Goal: Task Accomplishment & Management: Use online tool/utility

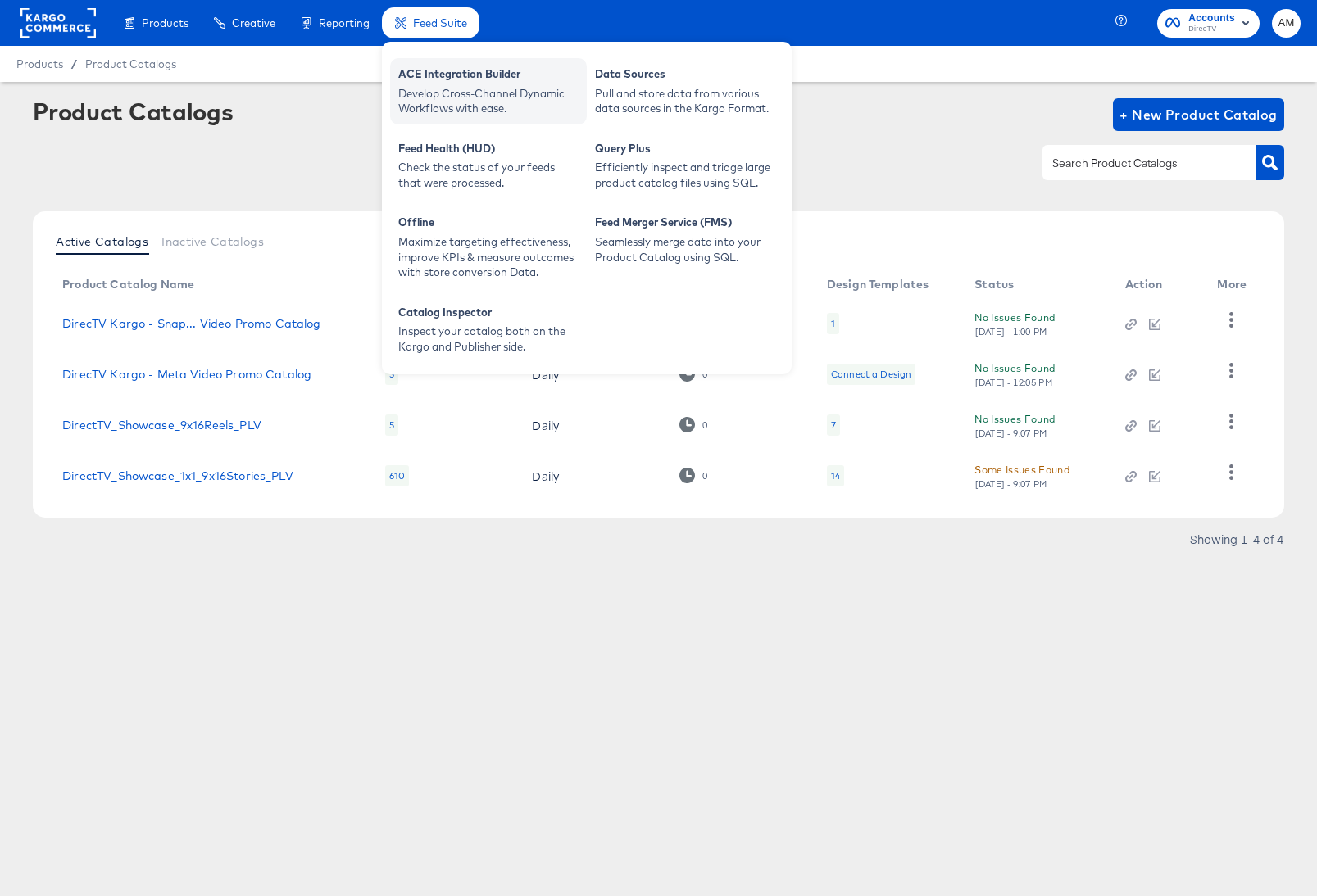
click at [435, 81] on div "ACE Integration Builder" at bounding box center [488, 75] width 180 height 20
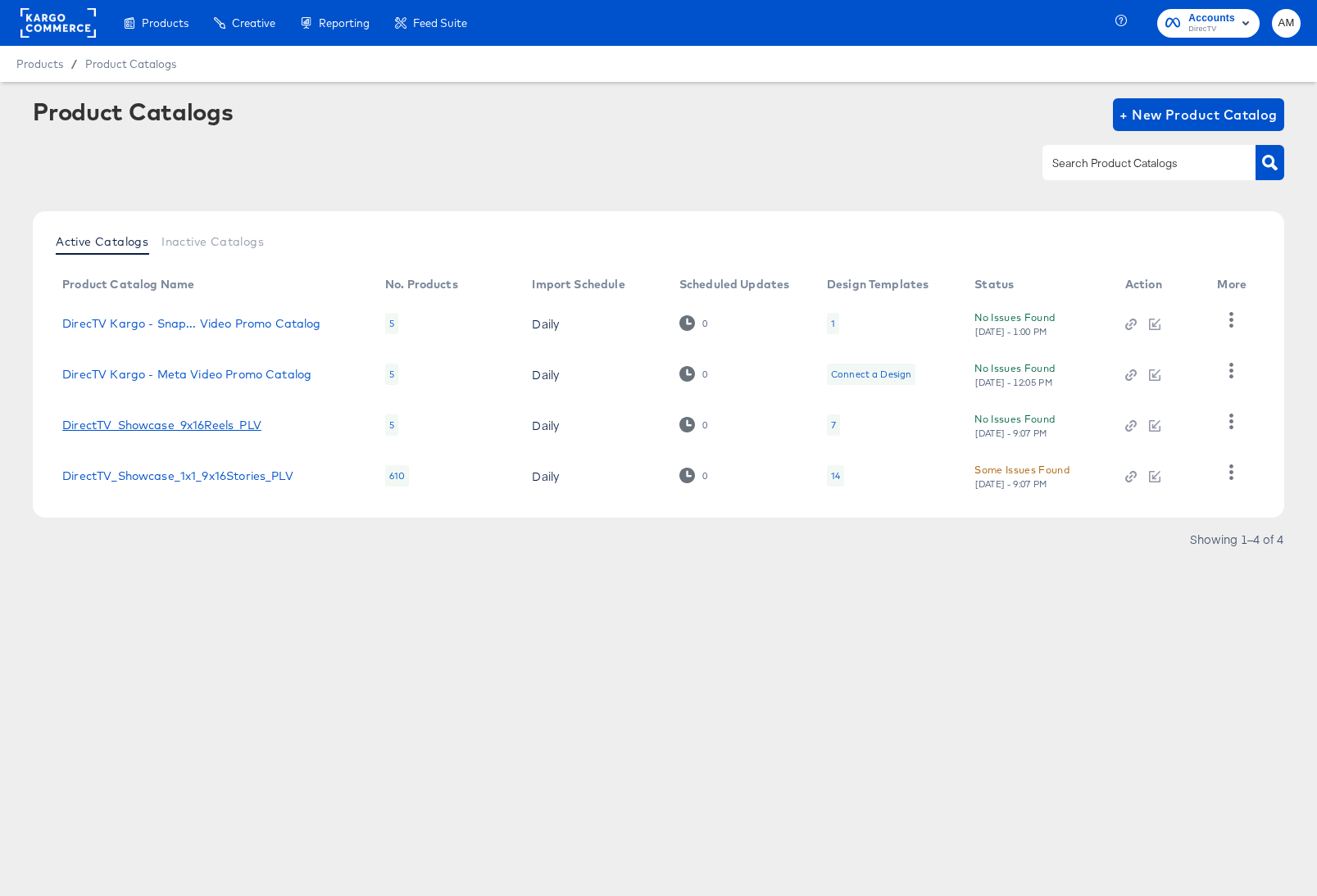
click at [229, 428] on link "DirectTV_Showcase_9x16Reels_PLV" at bounding box center [162, 424] width 199 height 13
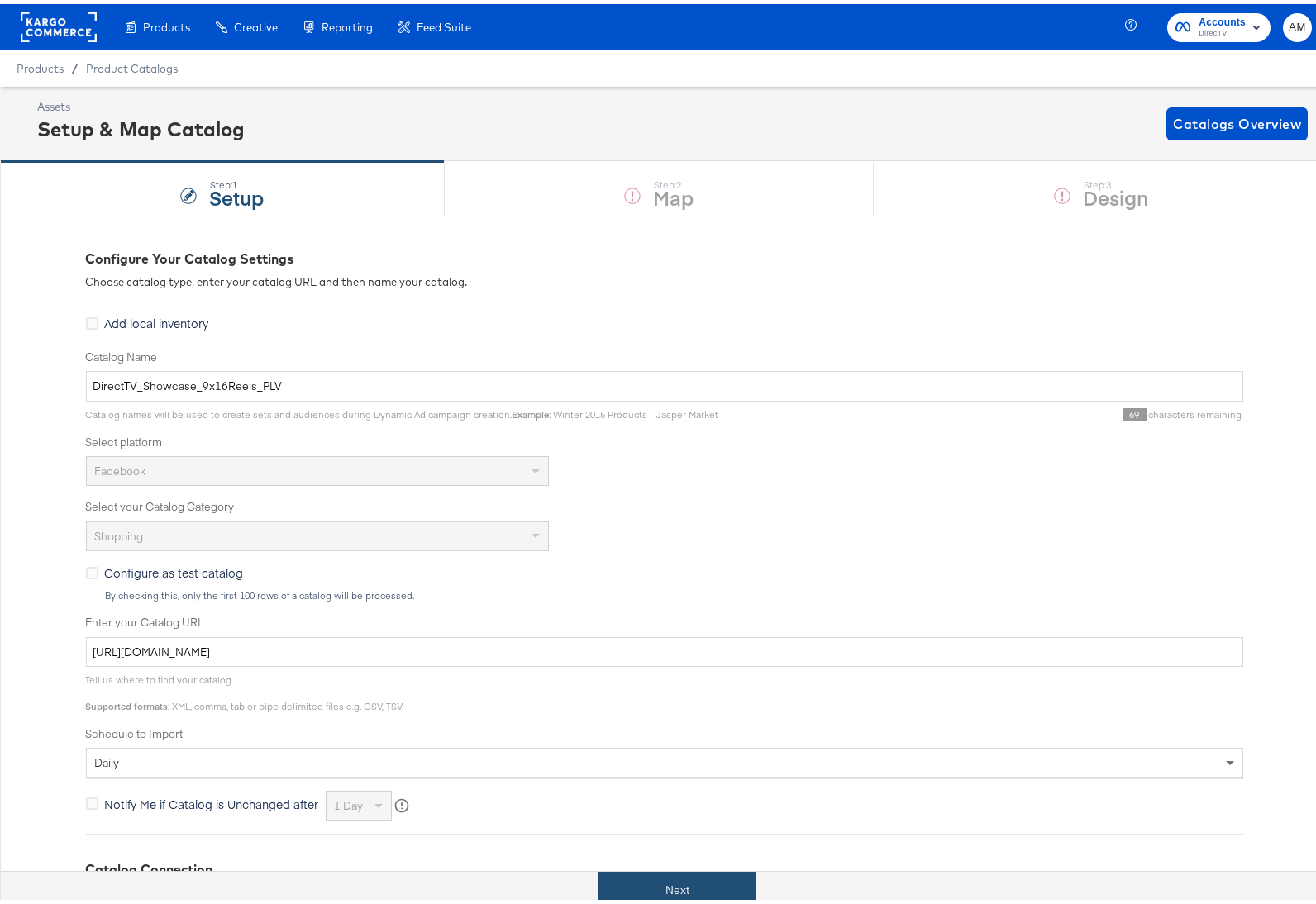
click at [697, 882] on button "Next" at bounding box center [677, 886] width 158 height 37
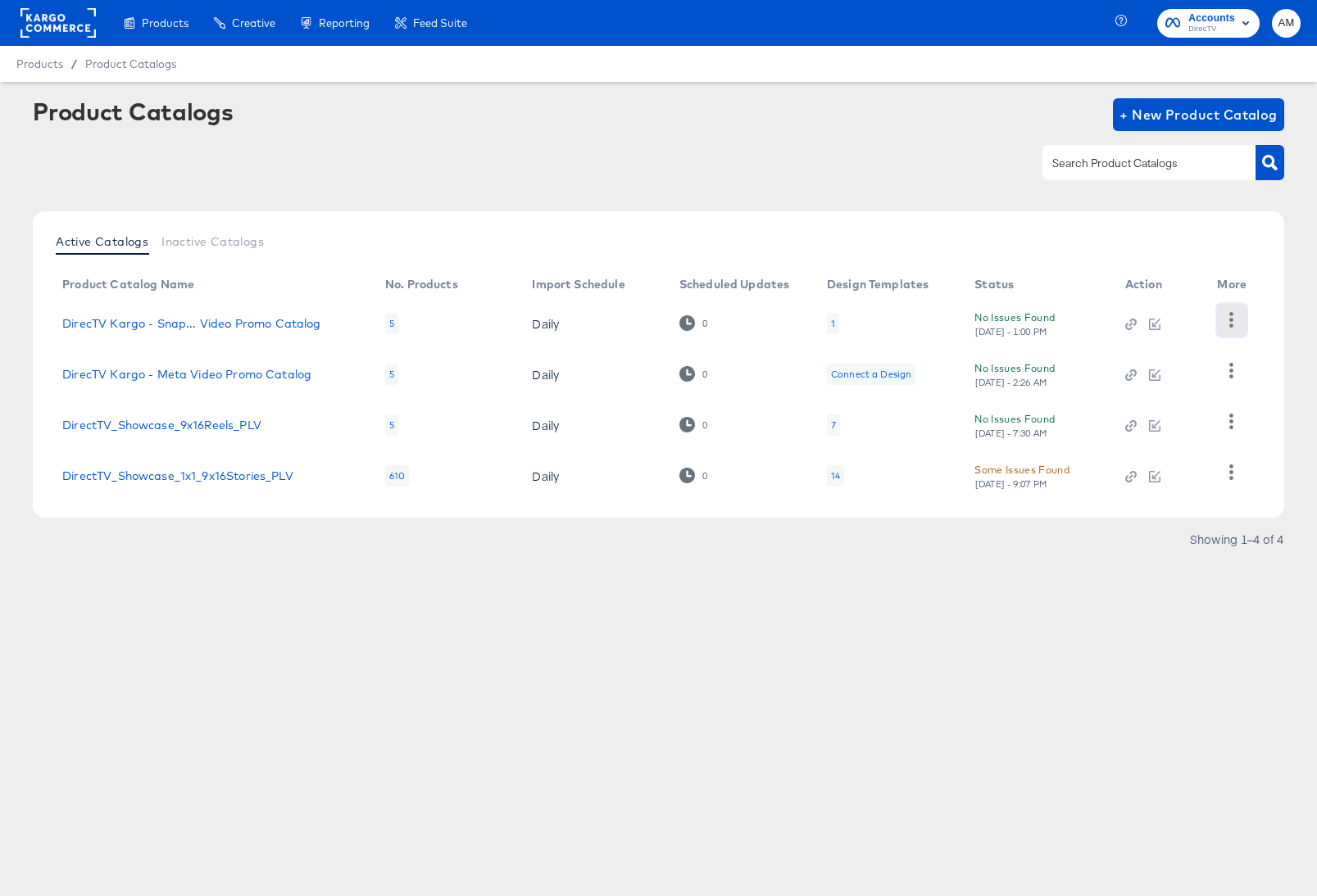
click at [1226, 324] on icon "button" at bounding box center [1231, 320] width 15 height 15
click at [231, 308] on td "DirecTV Kargo - Snap... Video Promo Catalog" at bounding box center [210, 323] width 322 height 51
click at [244, 322] on div "DirecTV Kargo - Snap... Video Promo Catalog" at bounding box center [191, 323] width 258 height 13
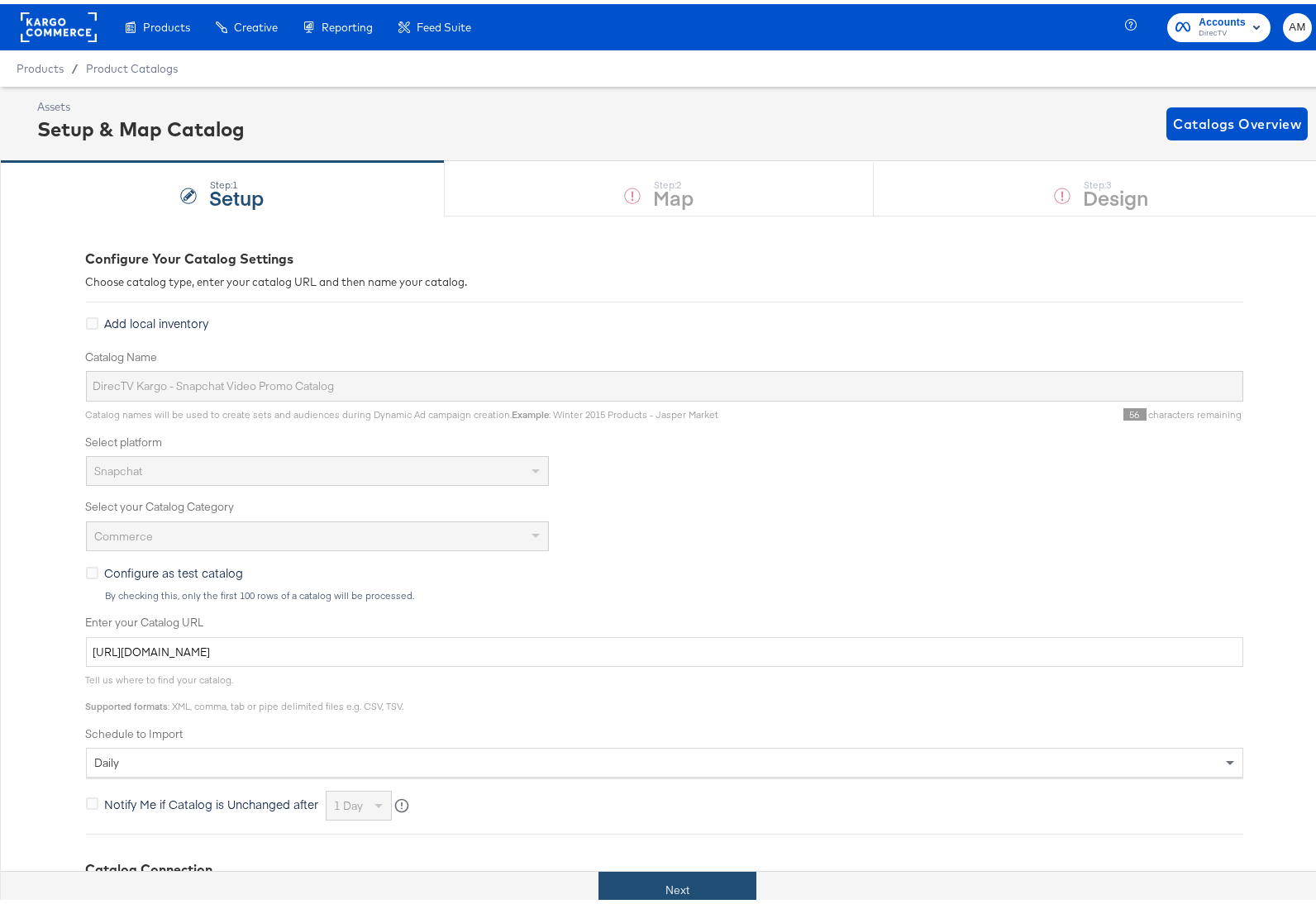
click at [665, 872] on button "Next" at bounding box center [677, 886] width 158 height 37
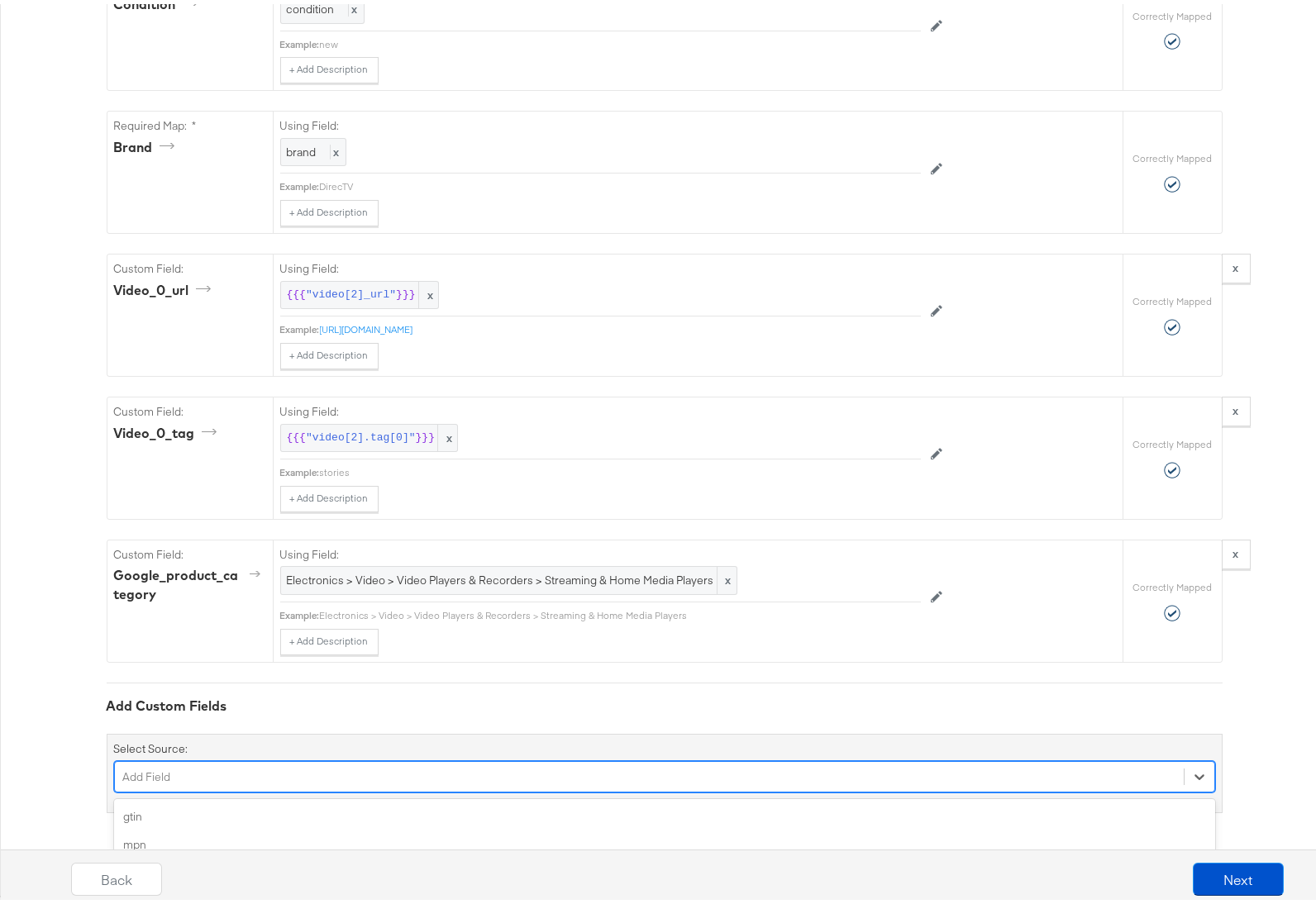
click at [220, 774] on div "option gender focused, 5 of 106. 106 results available. Use Up and Down to choo…" at bounding box center [664, 773] width 1101 height 31
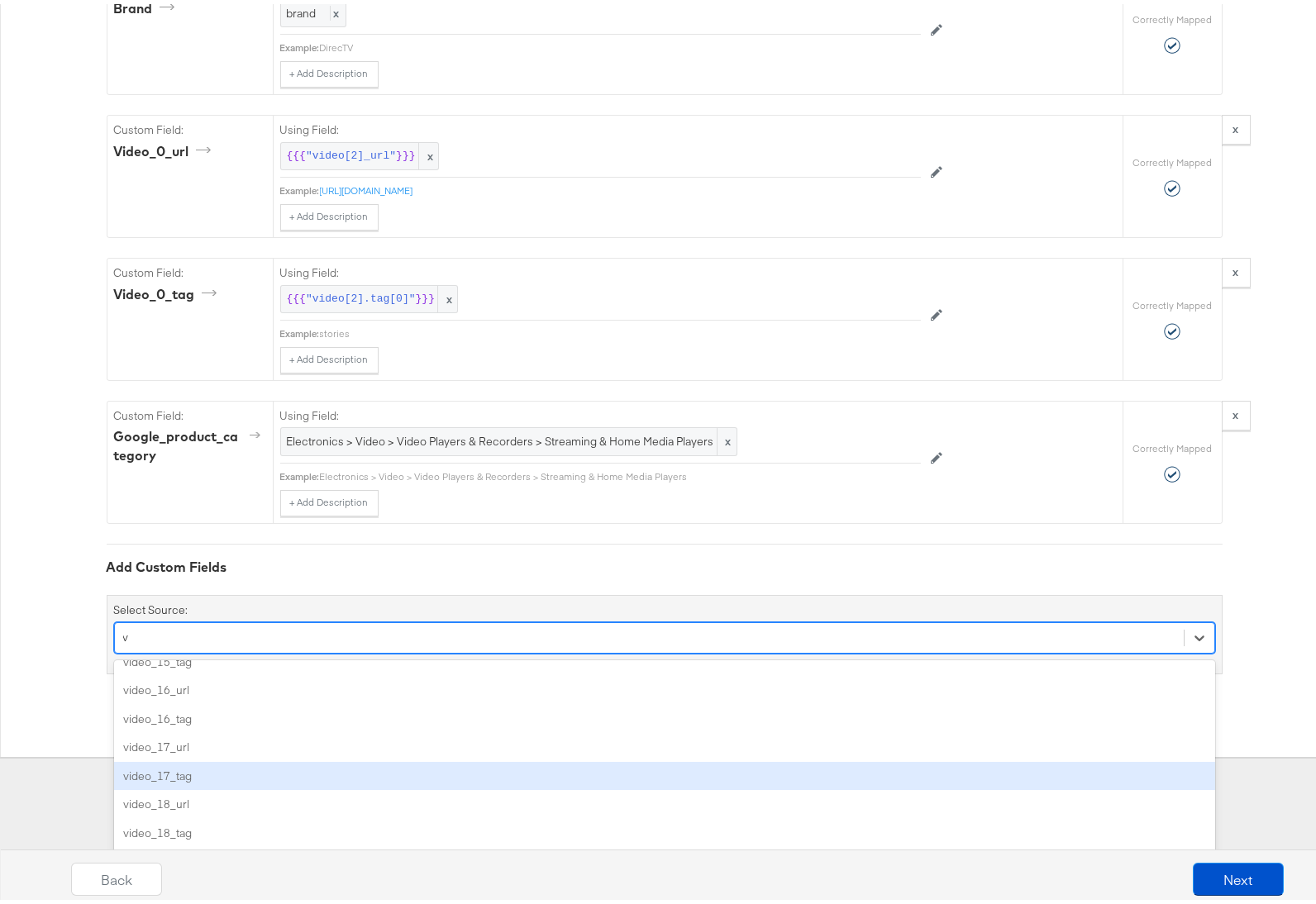
scroll to position [873, 0]
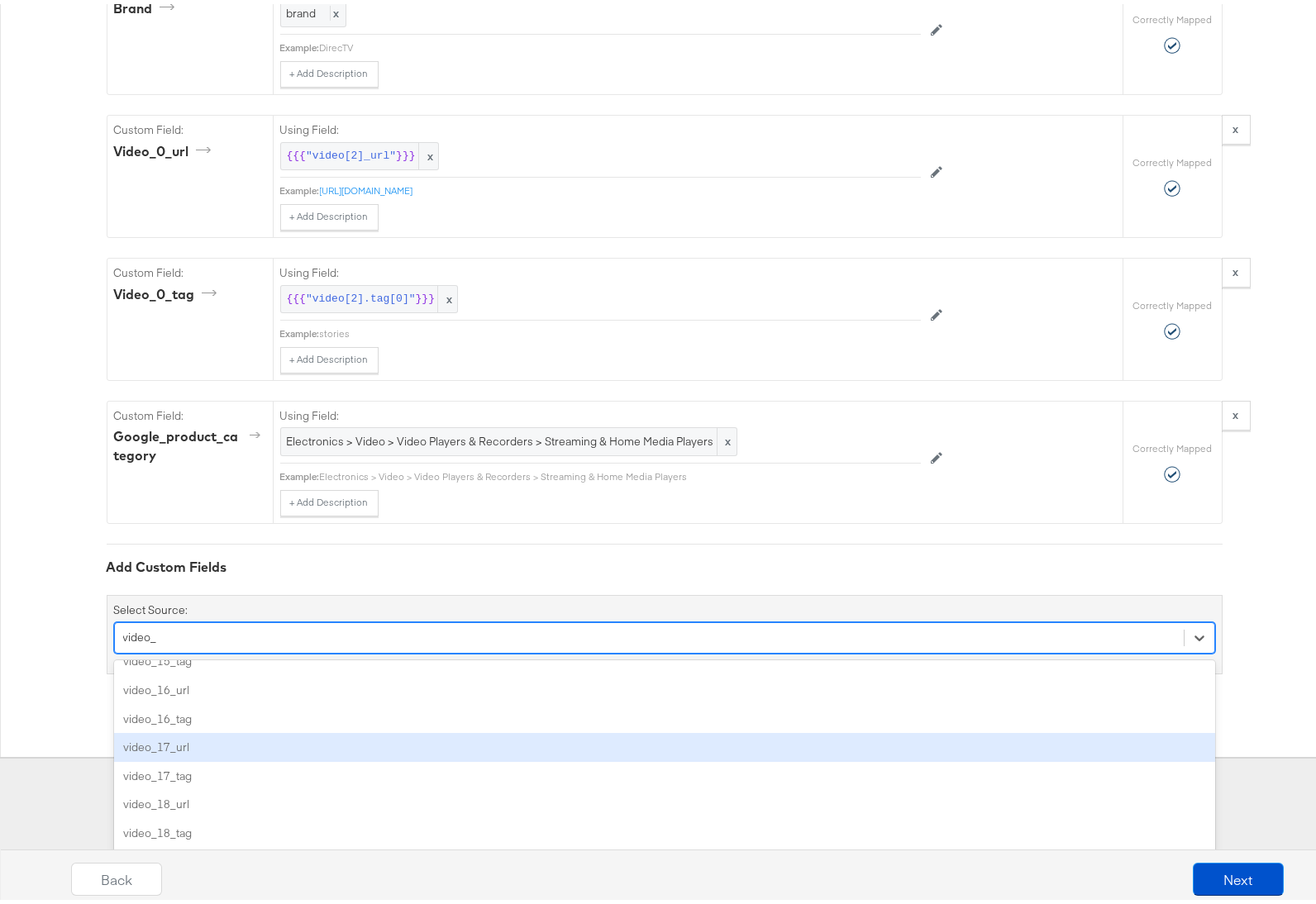
type input "video_l"
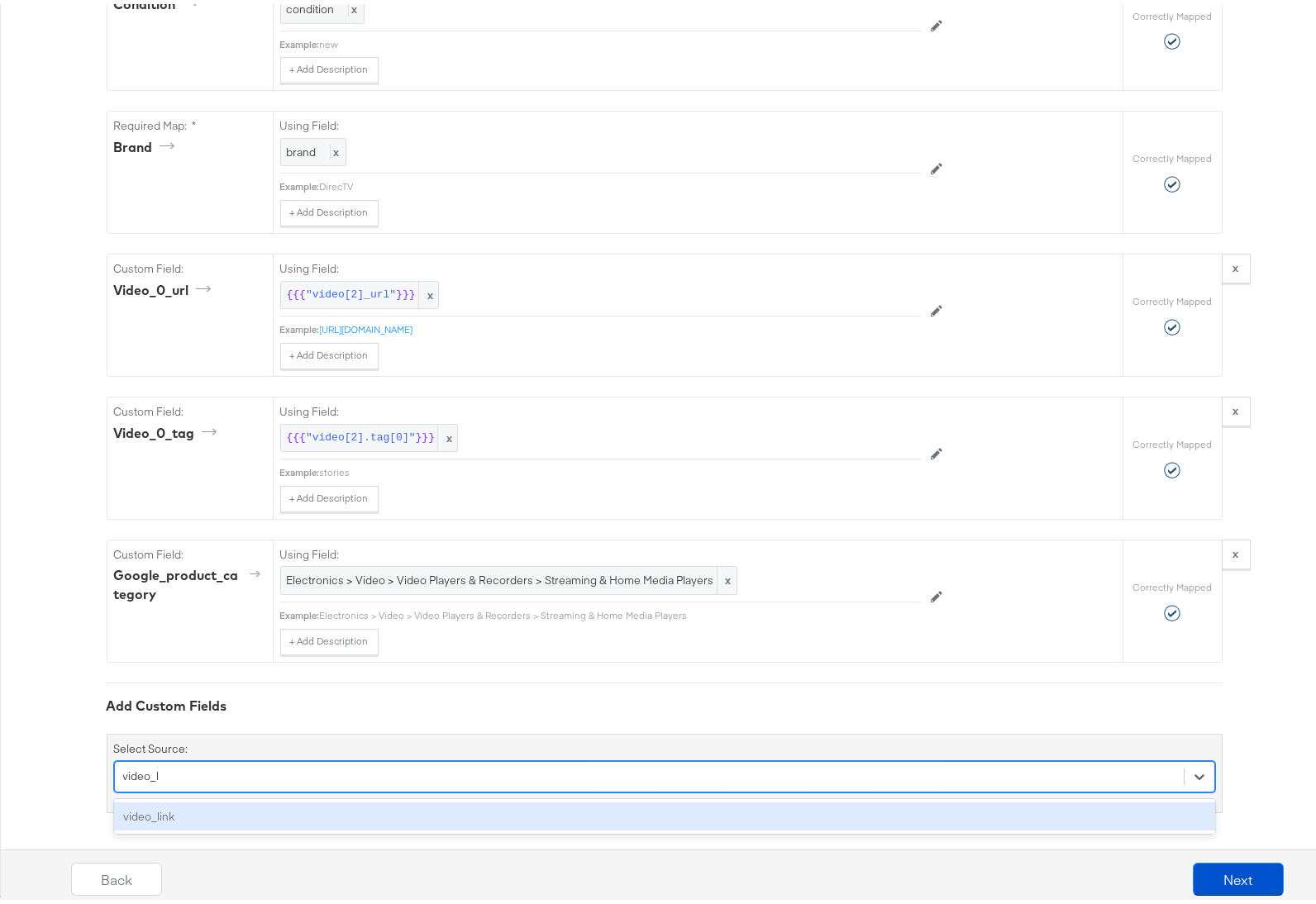
scroll to position [0, 0]
click at [201, 810] on div "video_link" at bounding box center [664, 812] width 1101 height 29
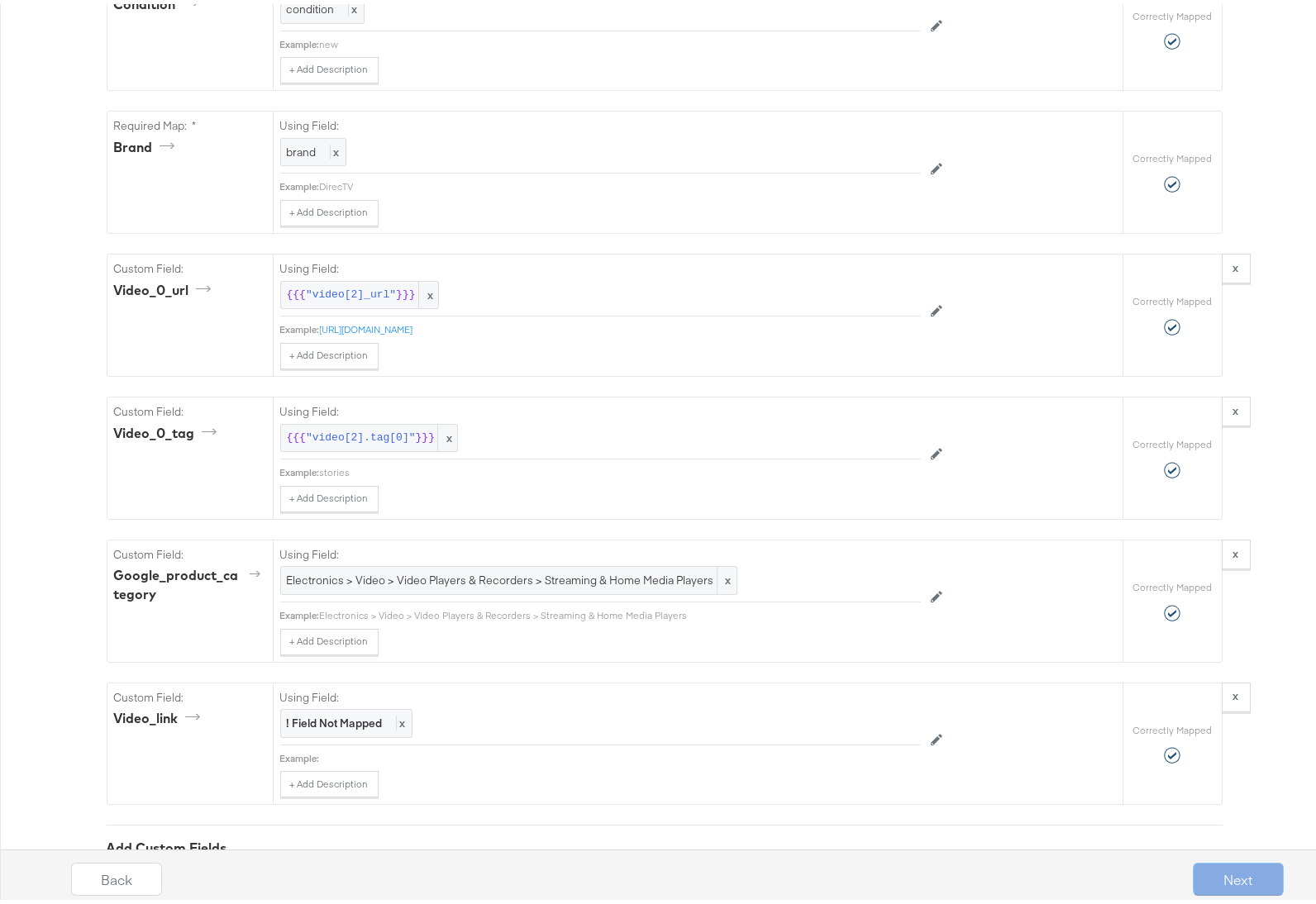
scroll to position [1558, 0]
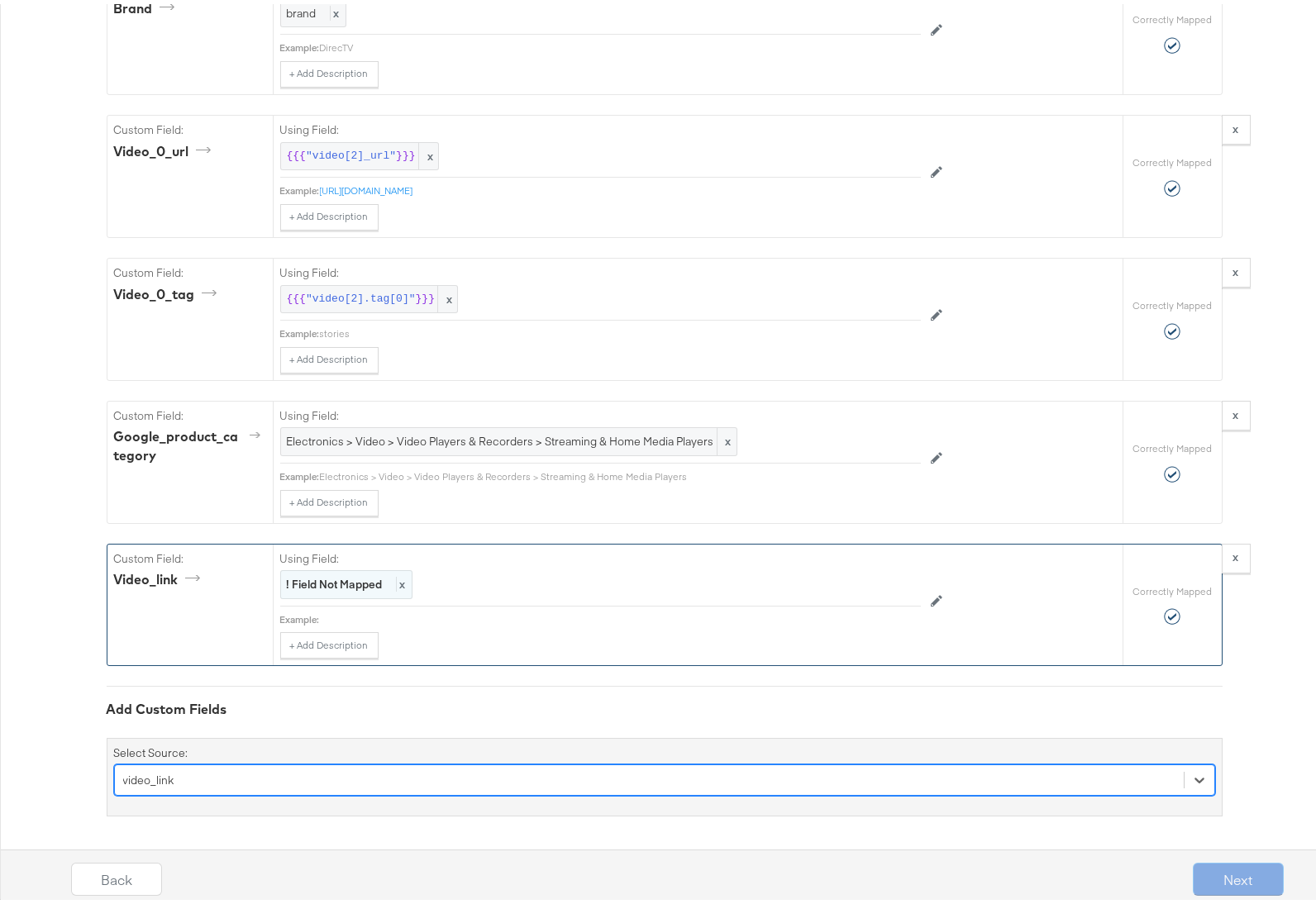
click at [317, 577] on strong "! Field Not Mapped" at bounding box center [335, 580] width 96 height 15
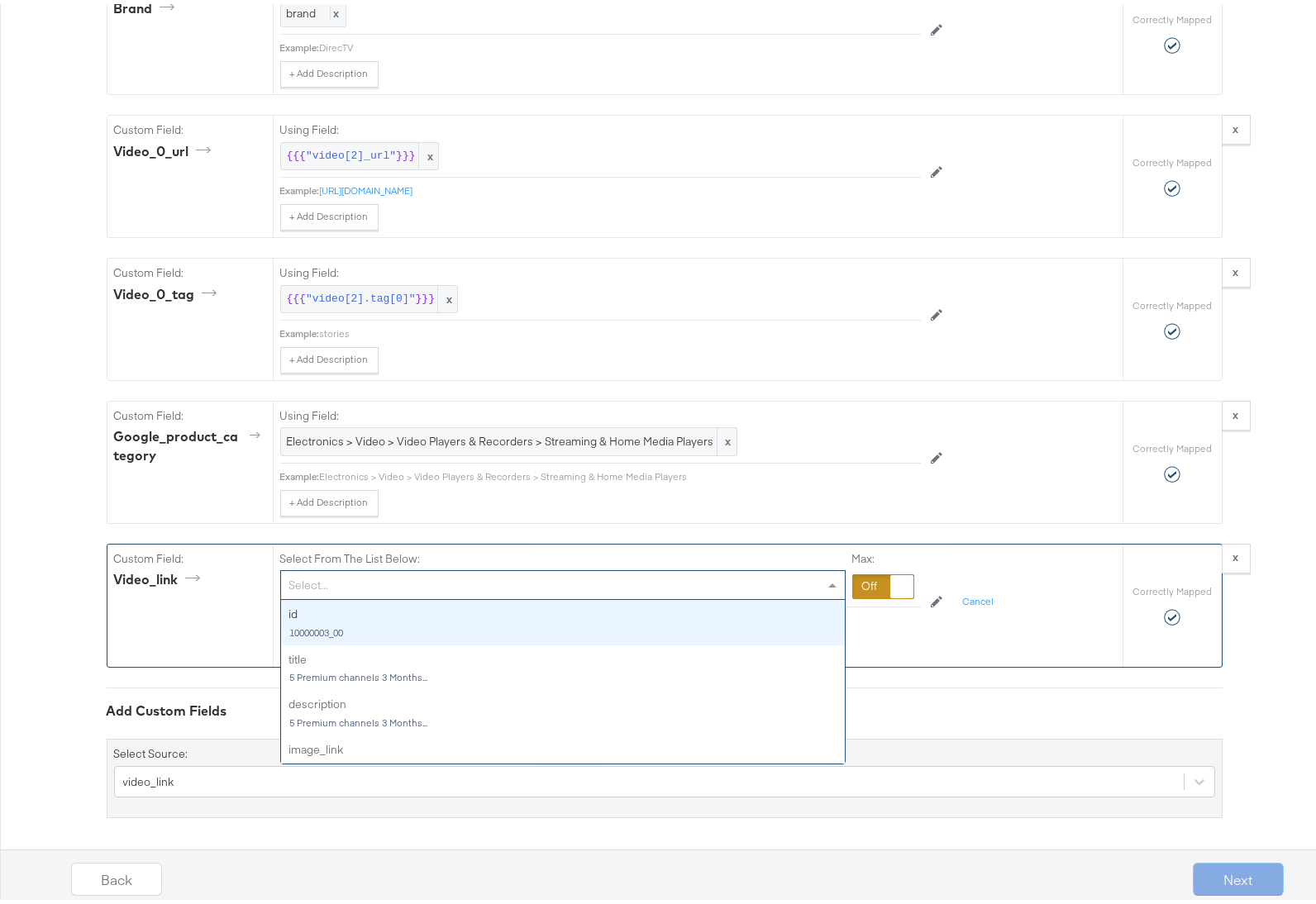
click at [317, 577] on div "Select..." at bounding box center [563, 580] width 564 height 28
type input "video"
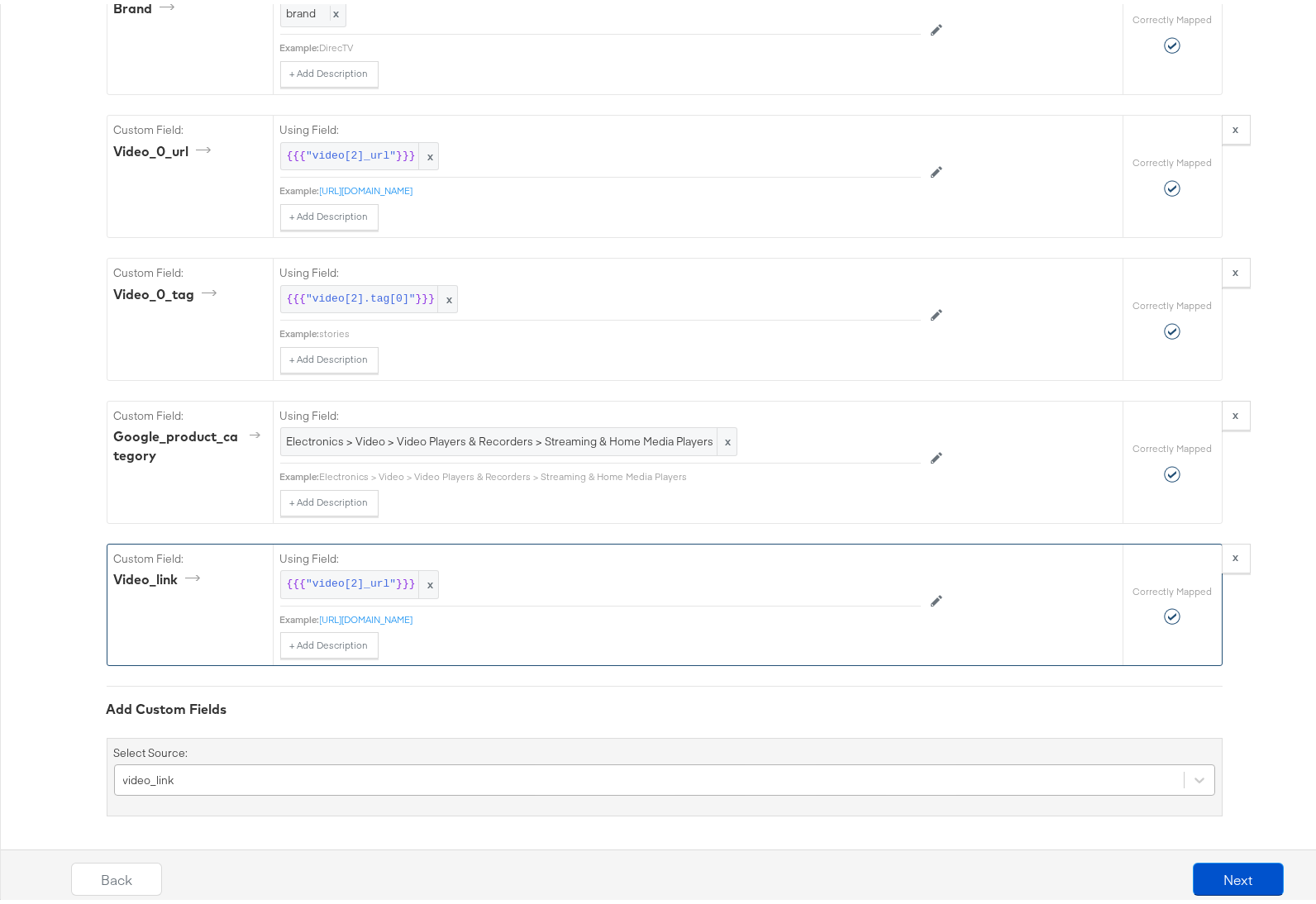
click at [278, 778] on div "video_link" at bounding box center [664, 776] width 1101 height 31
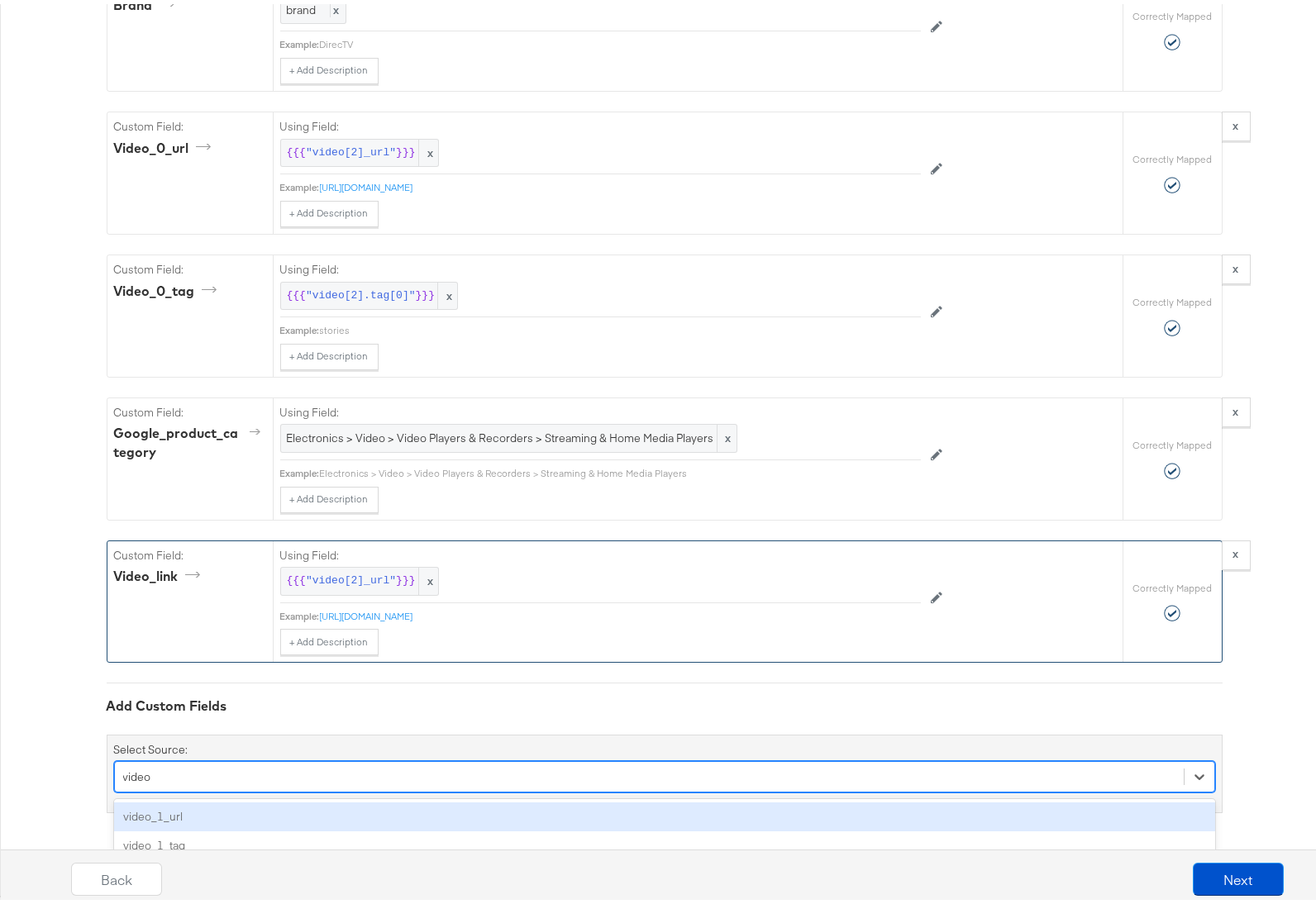
scroll to position [1701, 0]
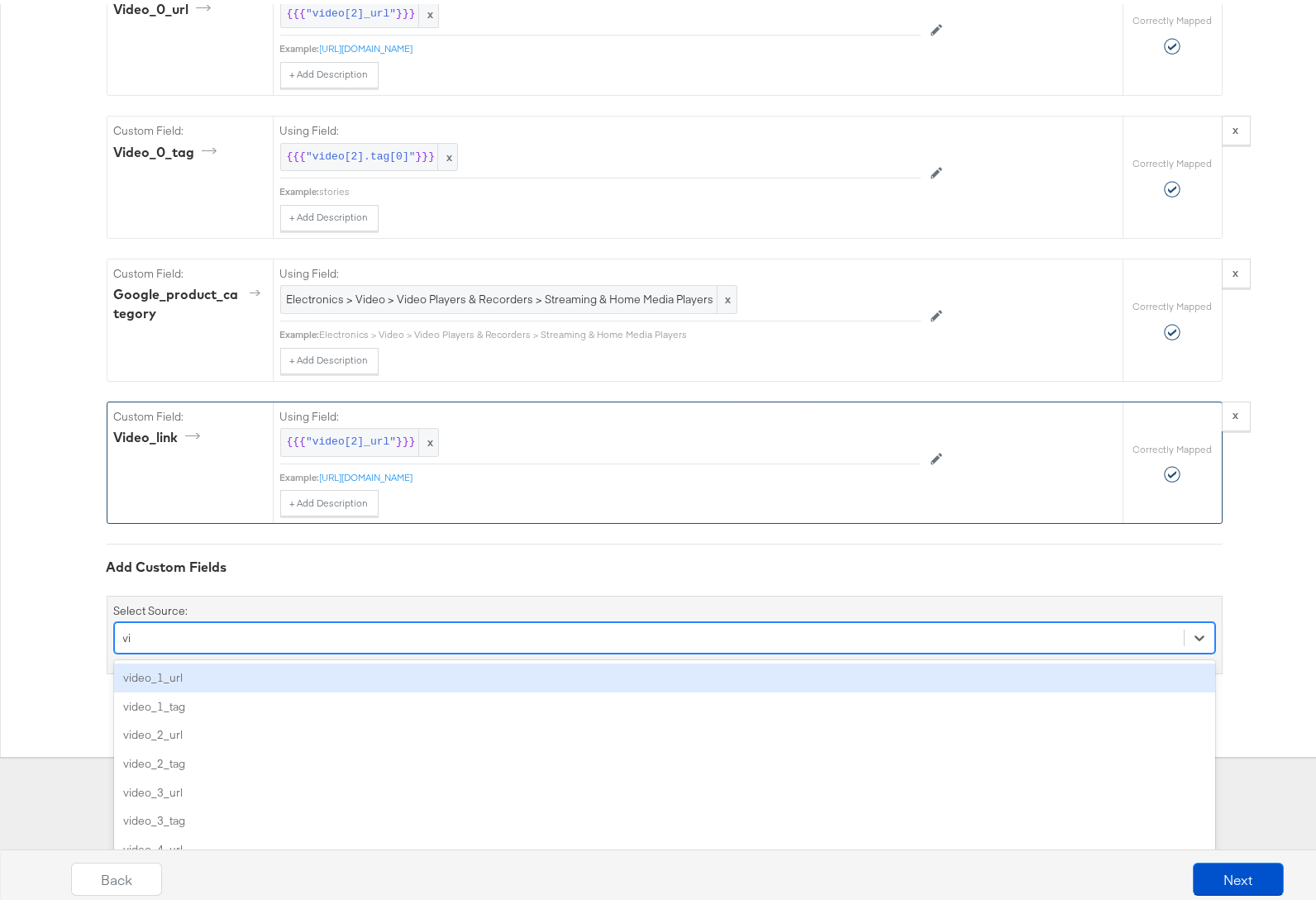
type input "v"
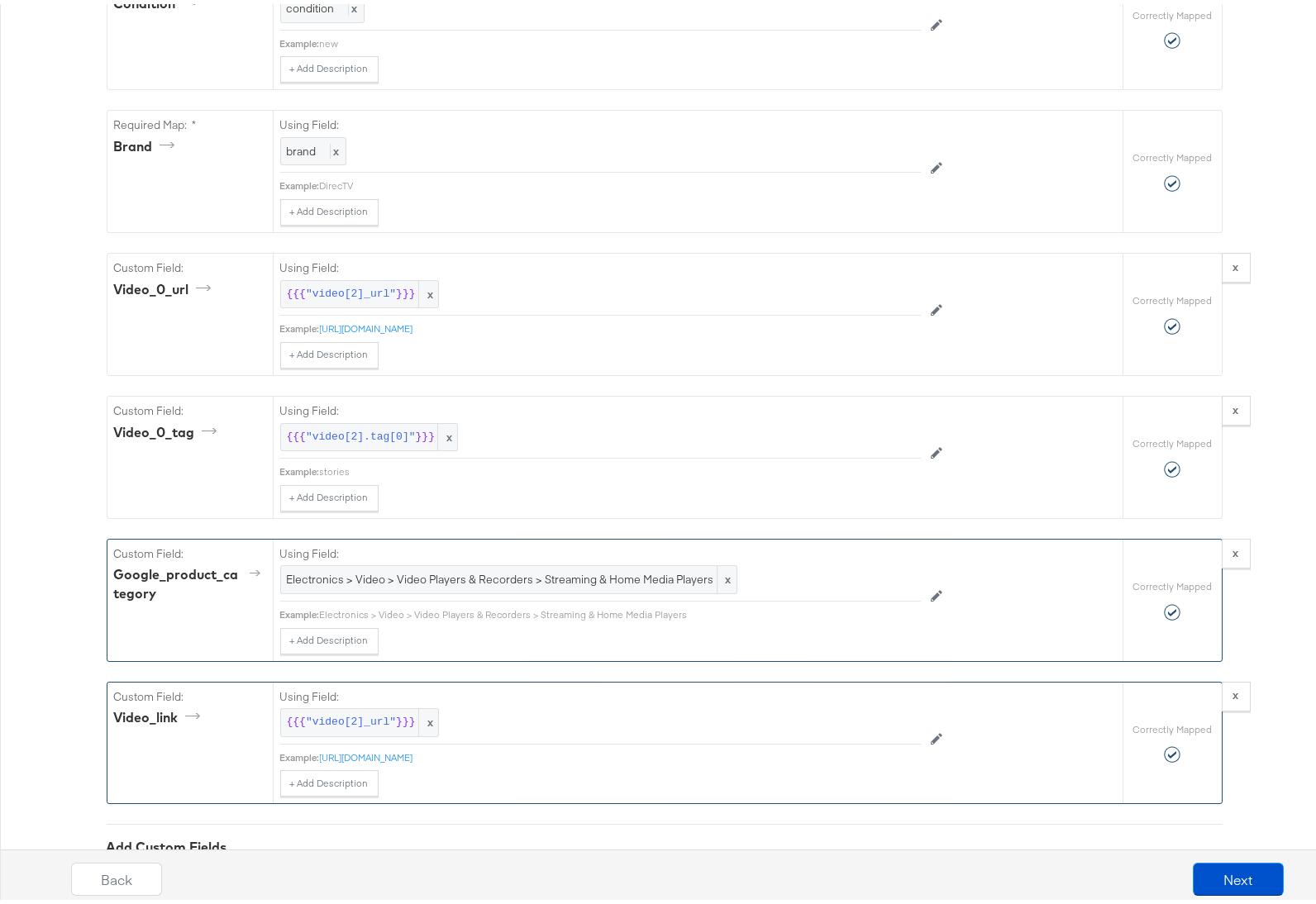
scroll to position [1422, 0]
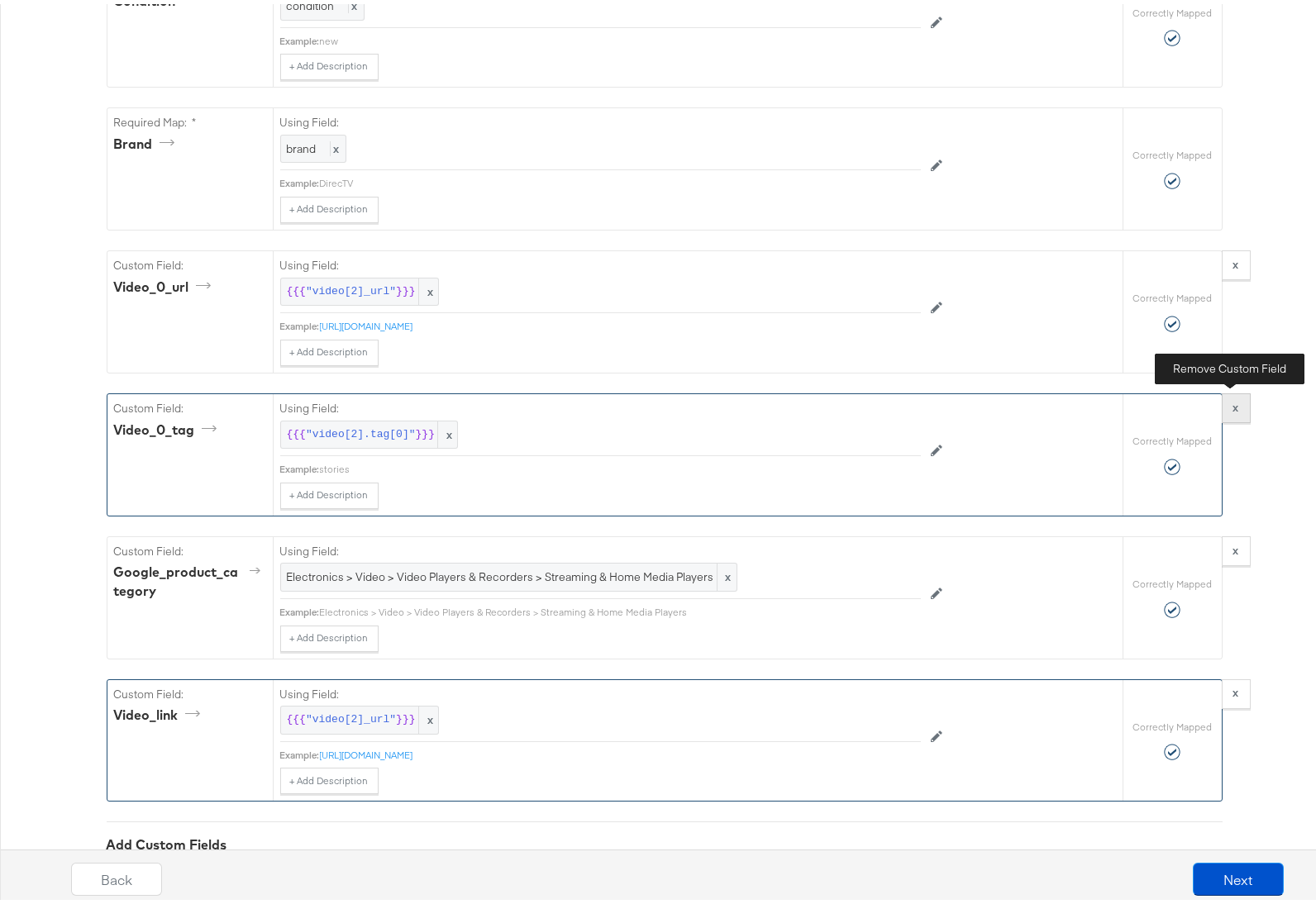
click at [1234, 408] on strong "x" at bounding box center [1236, 403] width 6 height 15
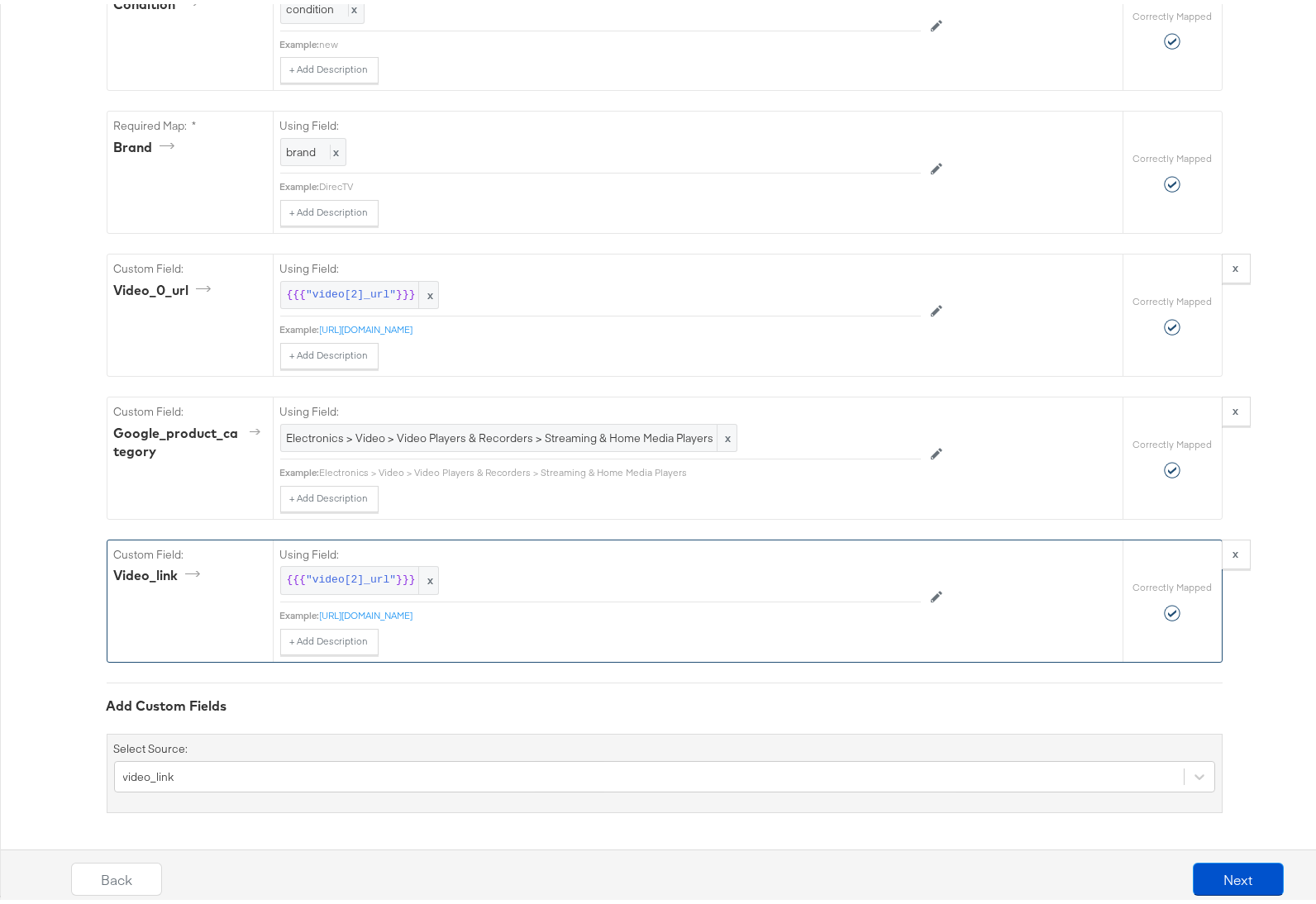
scroll to position [1420, 0]
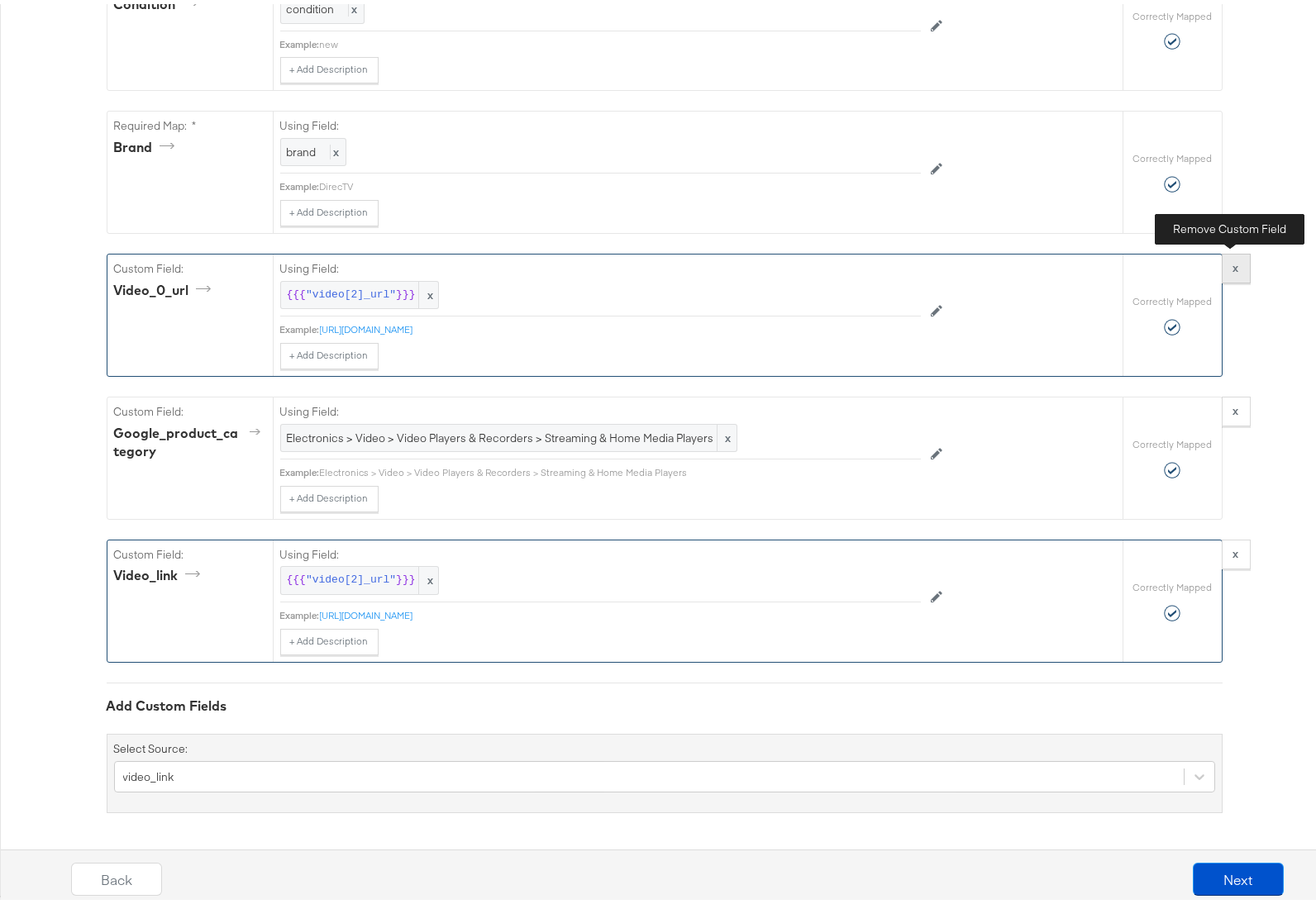
click at [1234, 268] on strong "x" at bounding box center [1236, 263] width 6 height 15
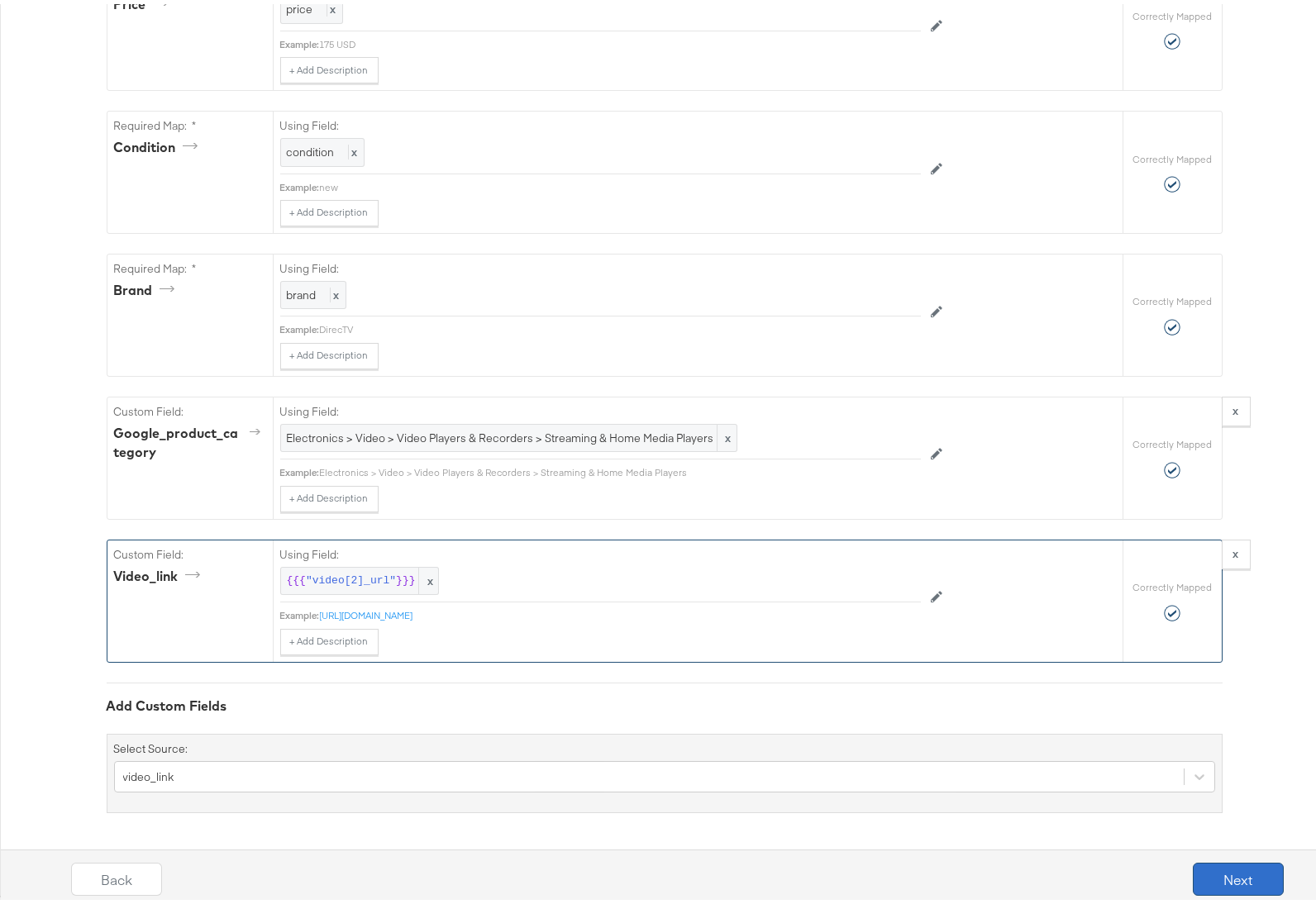
click at [1216, 876] on button "Next" at bounding box center [1238, 875] width 91 height 33
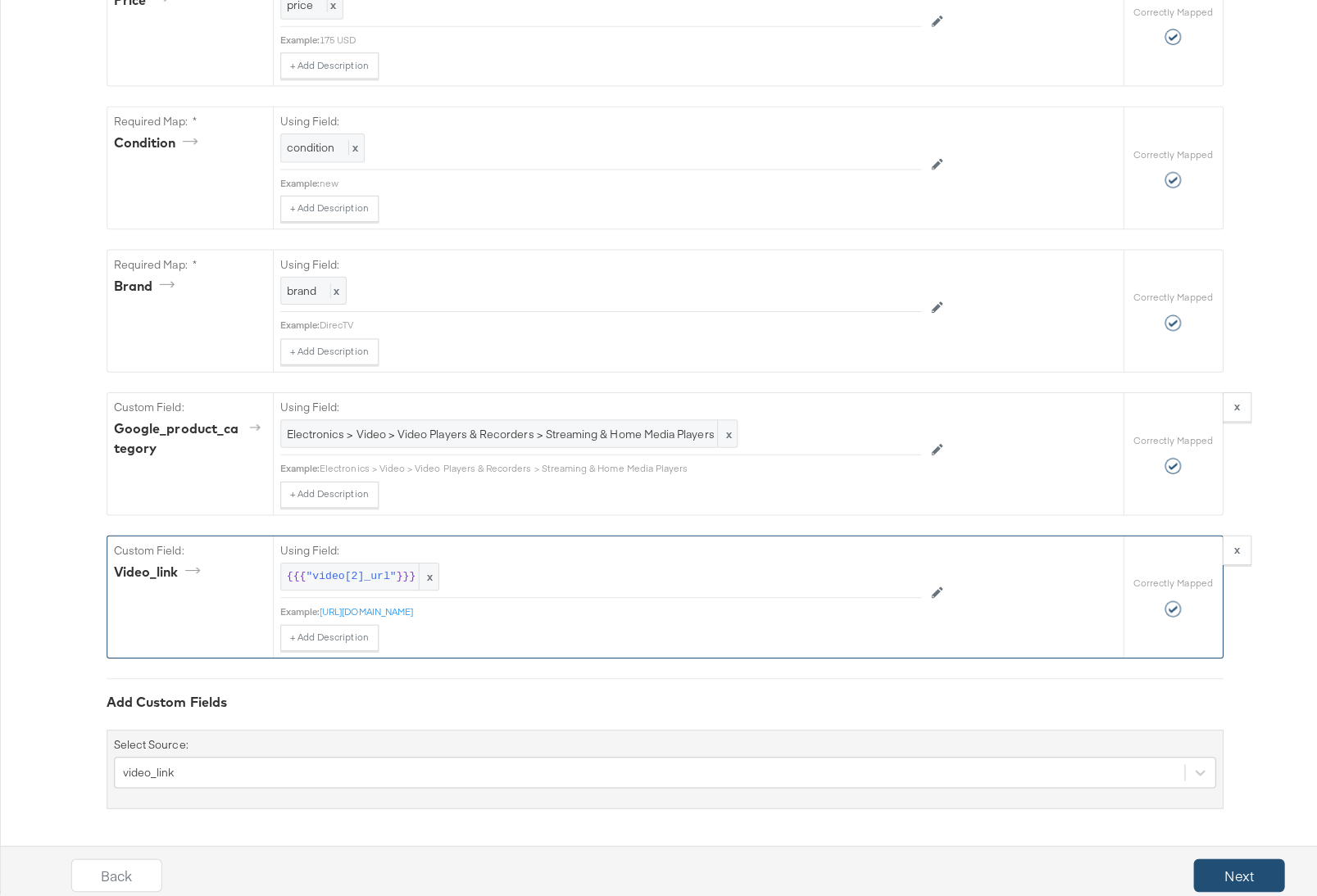
scroll to position [0, 0]
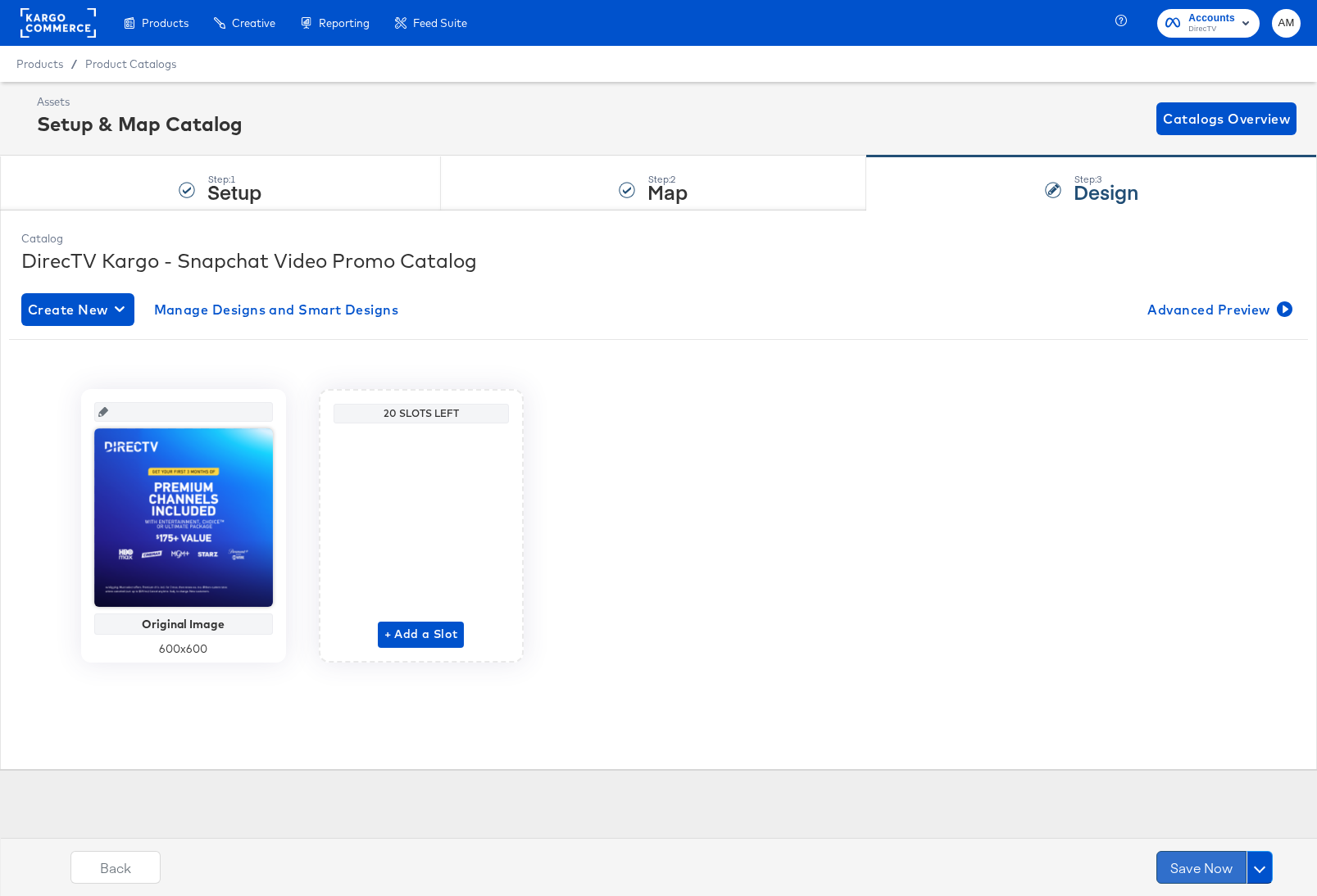
click at [1182, 871] on button "Save Now" at bounding box center [1200, 868] width 90 height 33
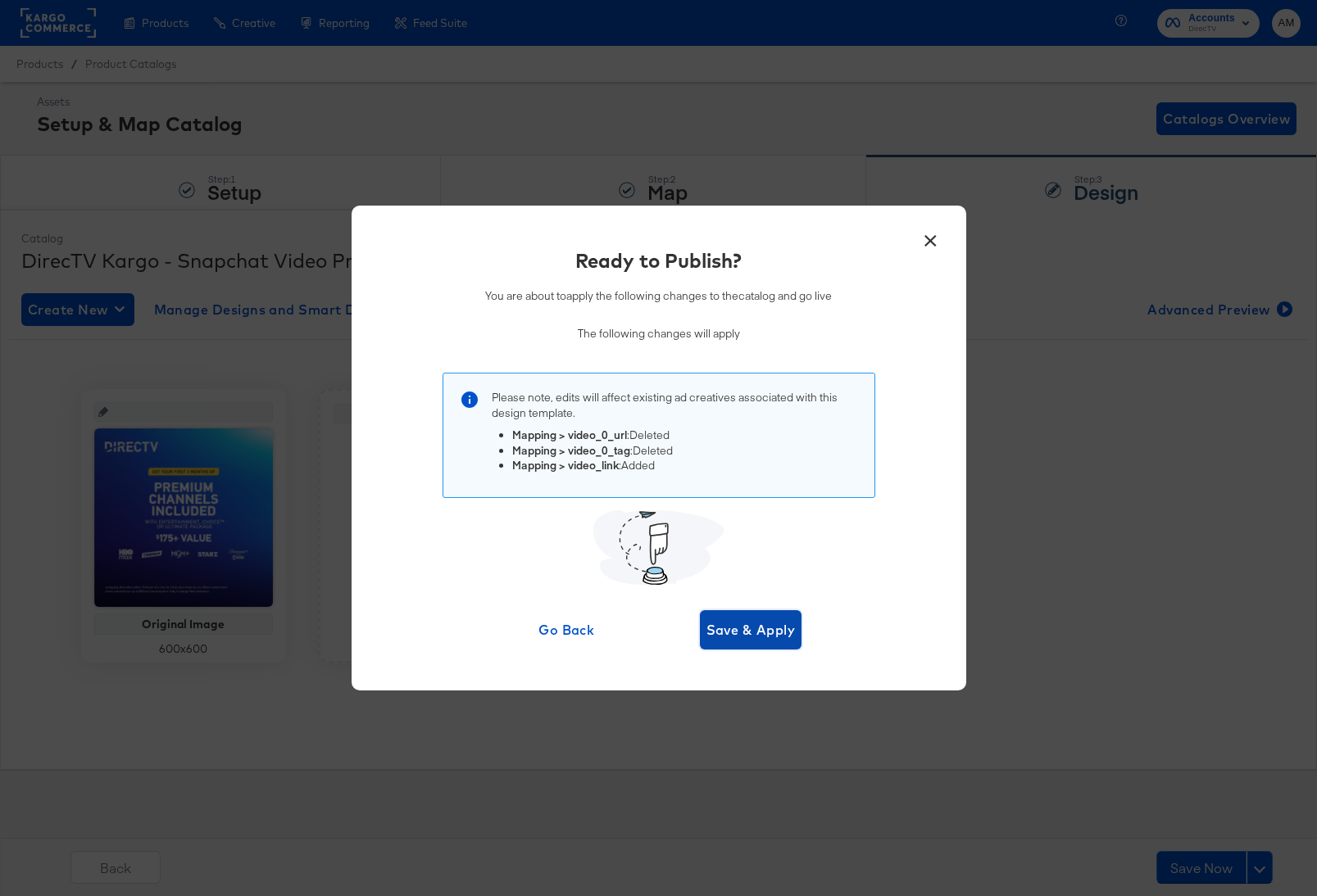
click at [728, 637] on span "Save & Apply" at bounding box center [751, 629] width 89 height 23
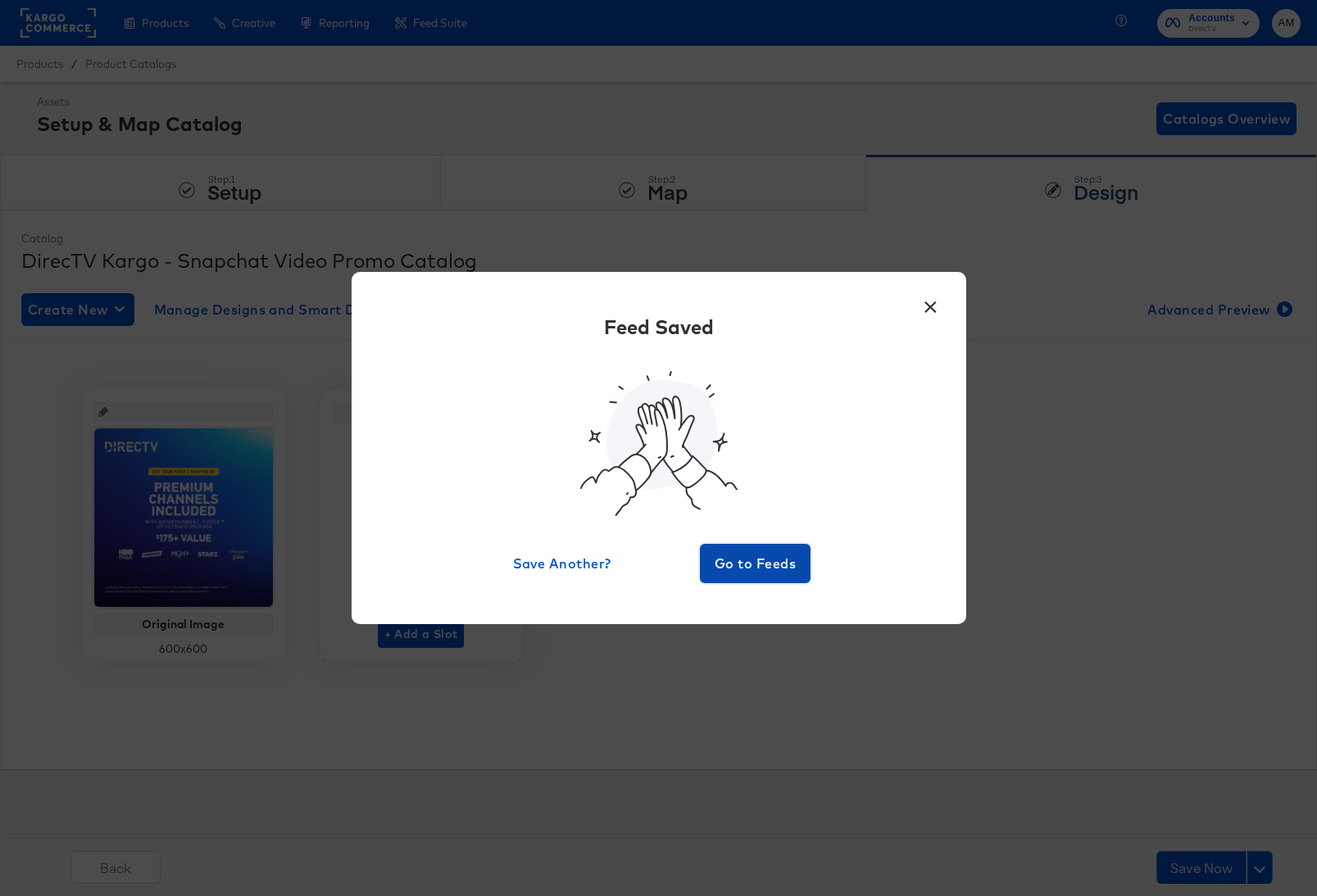
click at [733, 558] on span "Go to Feeds" at bounding box center [755, 563] width 99 height 23
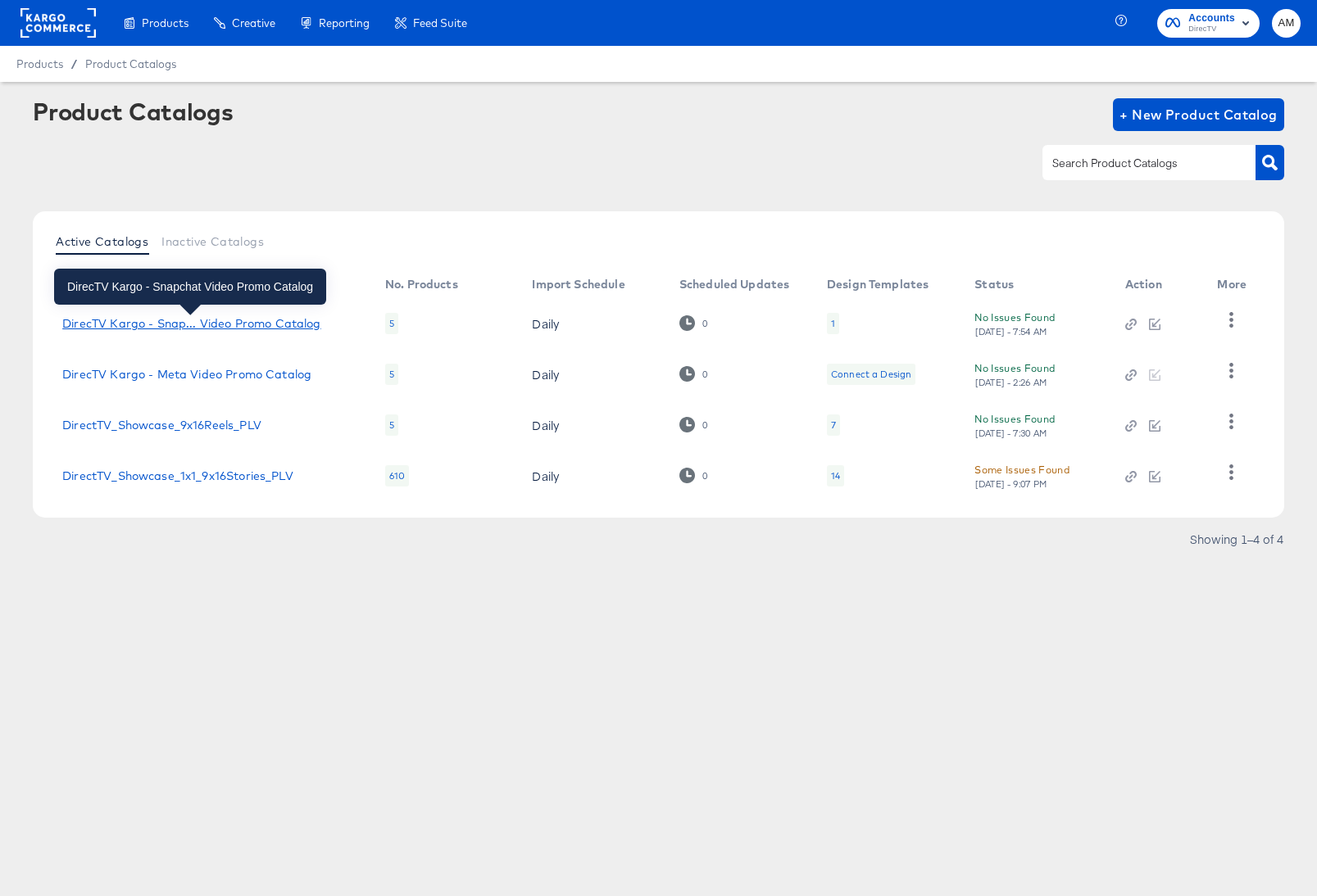
click at [298, 322] on div "DirecTV Kargo - Snap... Video Promo Catalog" at bounding box center [191, 323] width 258 height 13
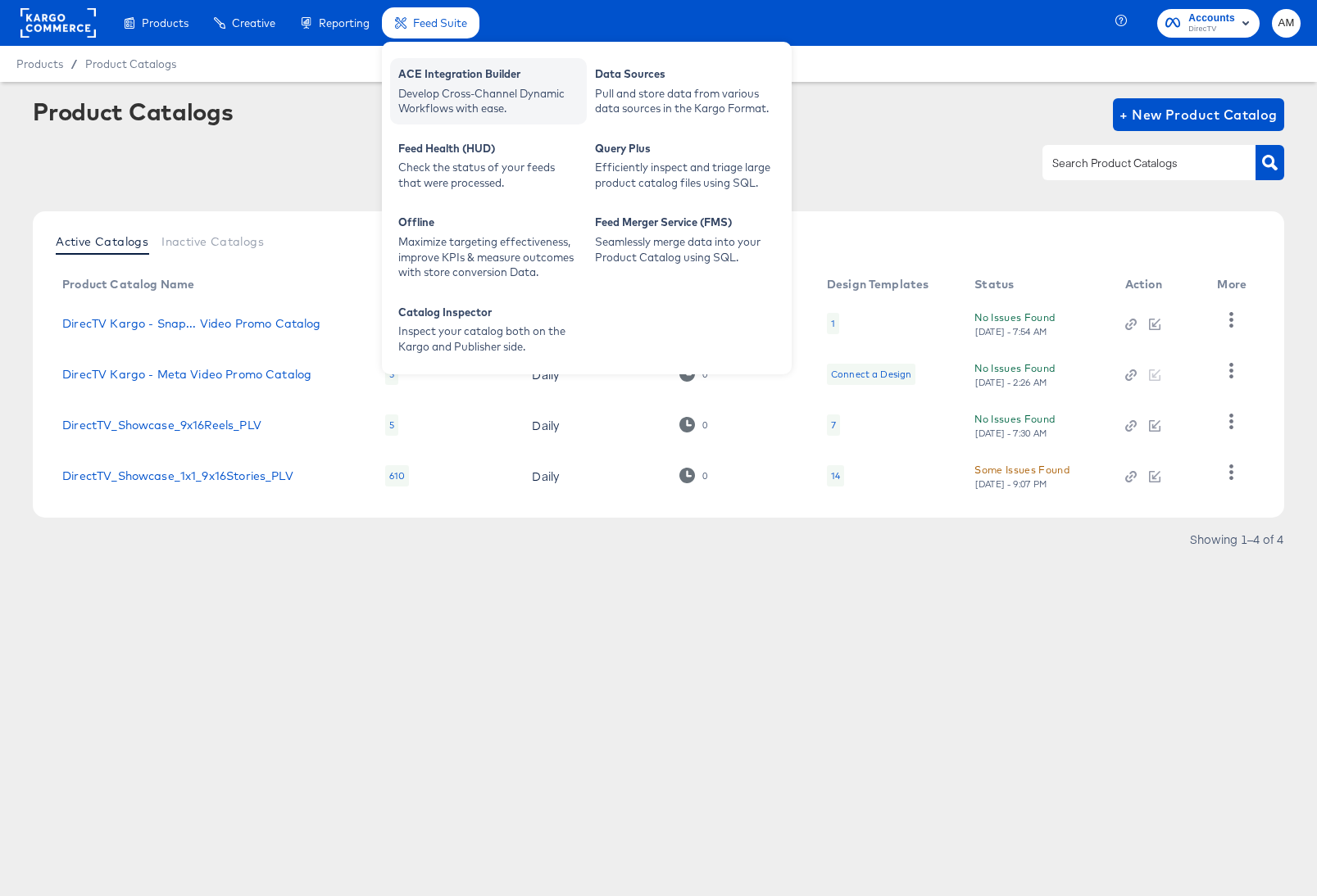
click at [450, 87] on div "Develop Cross-Channel Dynamic Workflows with ease." at bounding box center [488, 100] width 180 height 30
